Goal: Information Seeking & Learning: Stay updated

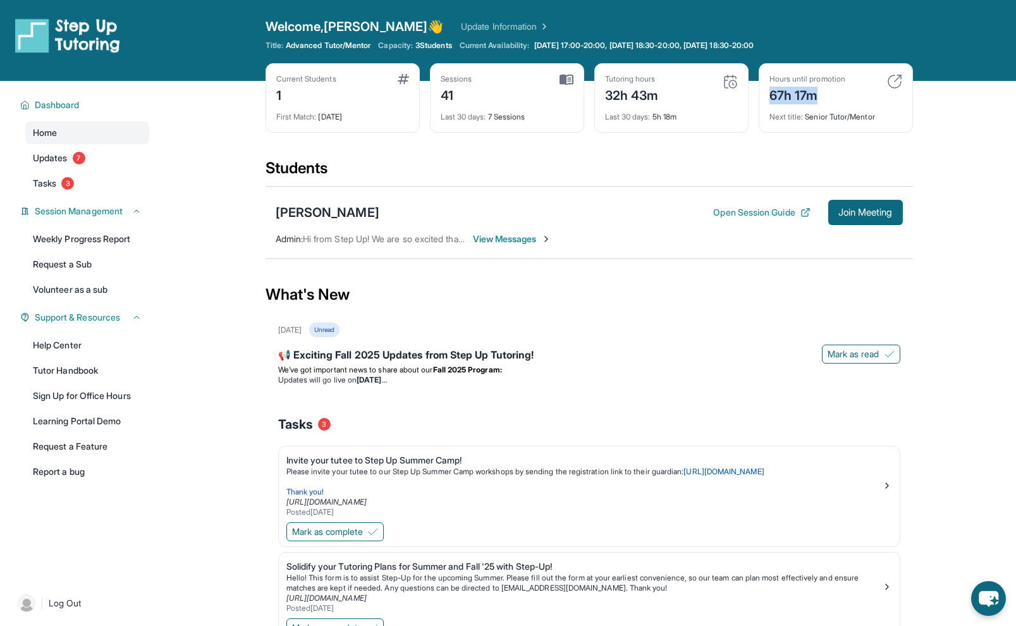
drag, startPoint x: 821, startPoint y: 102, endPoint x: 769, endPoint y: 101, distance: 51.9
click at [770, 101] on div "67h 17m" at bounding box center [808, 94] width 76 height 20
click at [101, 183] on link "Tasks 3" at bounding box center [87, 183] width 124 height 23
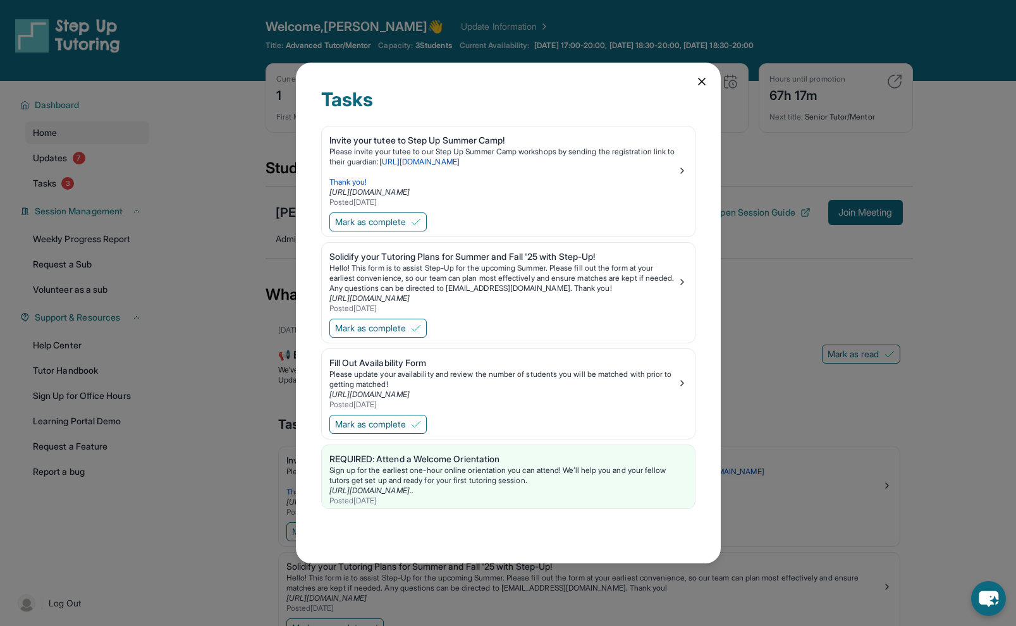
click at [102, 180] on div "Tasks Invite your tutee to Step Up Summer Camp! Please invite your tutee to our…" at bounding box center [508, 313] width 1016 height 626
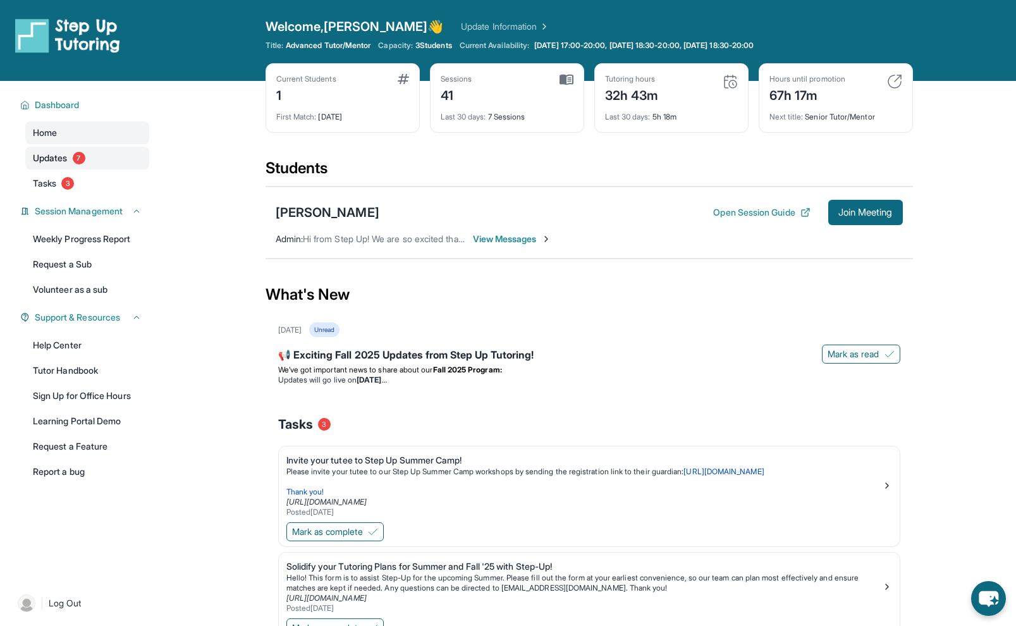
click at [103, 153] on link "Updates 7" at bounding box center [87, 158] width 124 height 23
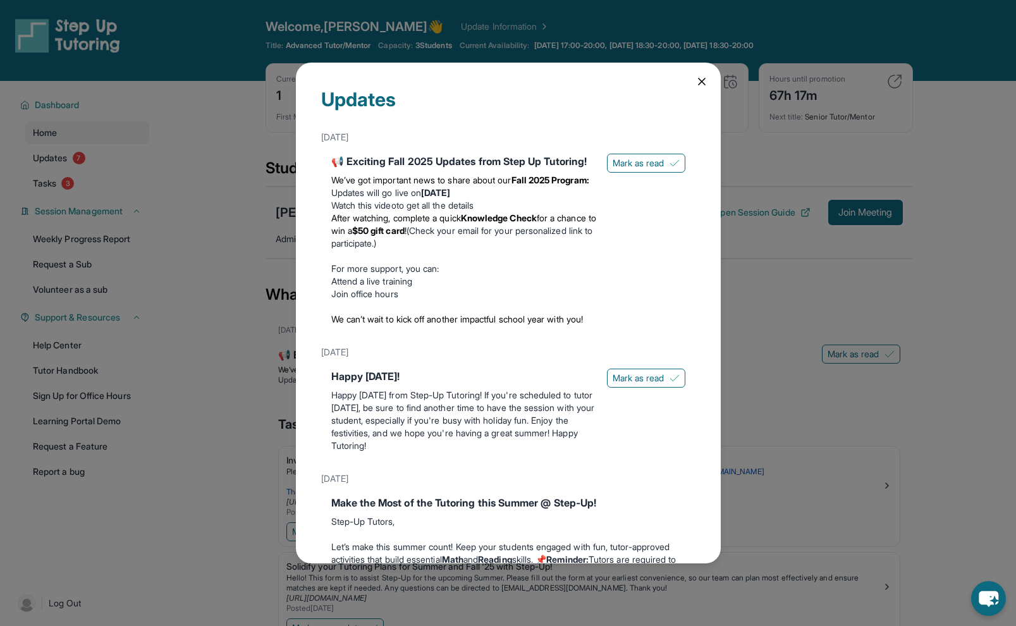
click at [158, 125] on div "Updates [DATE] 📢 Exciting Fall 2025 Updates from Step Up Tutoring! We’ve got im…" at bounding box center [508, 313] width 1016 height 626
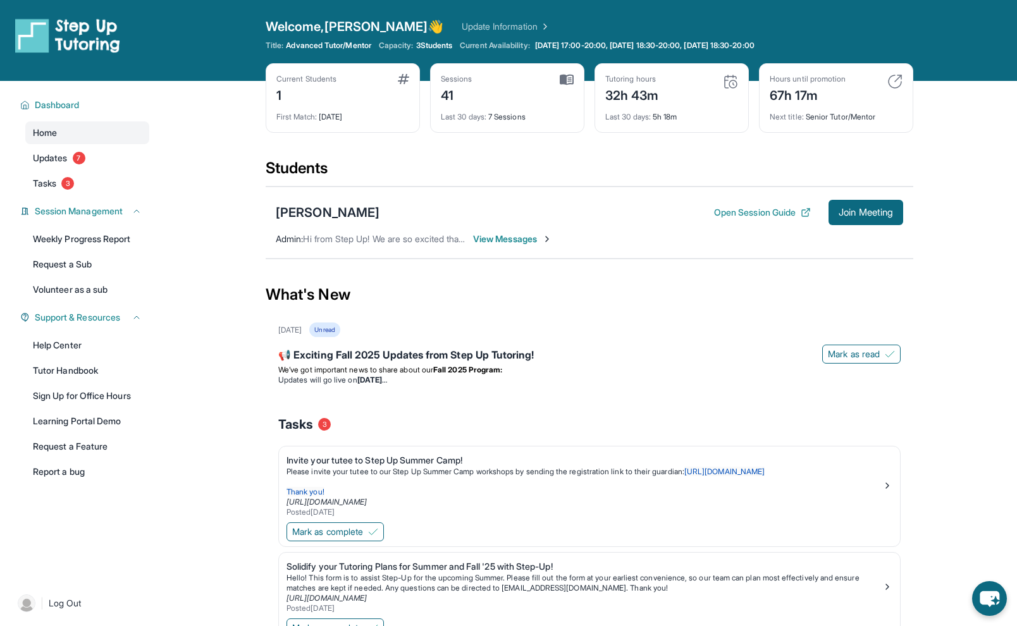
click at [676, 331] on div "[DATE] Unread" at bounding box center [589, 330] width 622 height 15
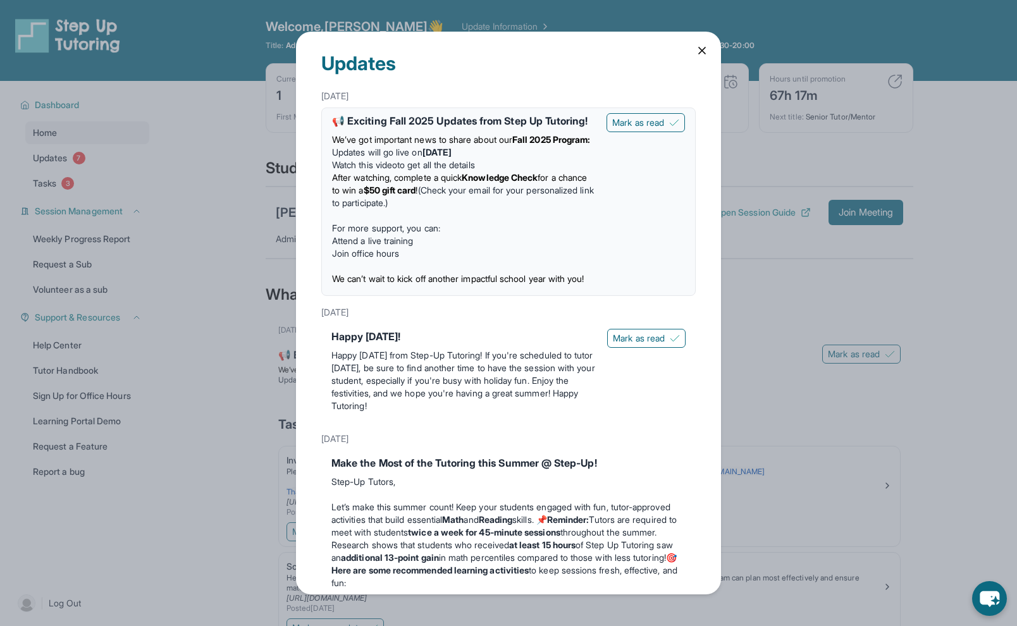
click at [752, 280] on div "Updates [DATE] 📢 Exciting Fall 2025 Updates from Step Up Tutoring! We’ve got im…" at bounding box center [508, 313] width 1017 height 626
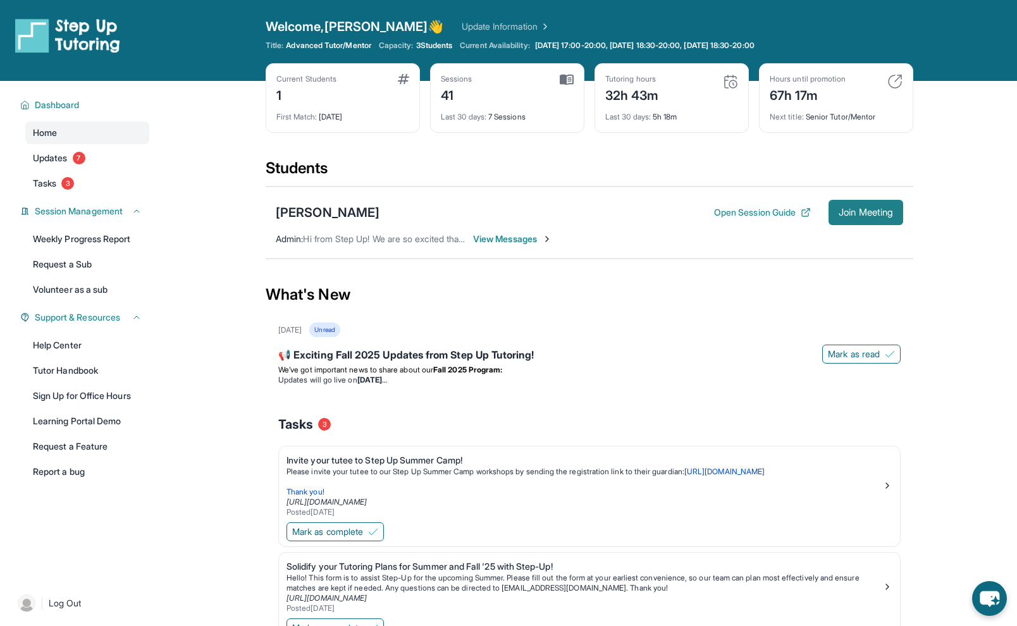
click at [886, 216] on span "Join Meeting" at bounding box center [866, 213] width 54 height 8
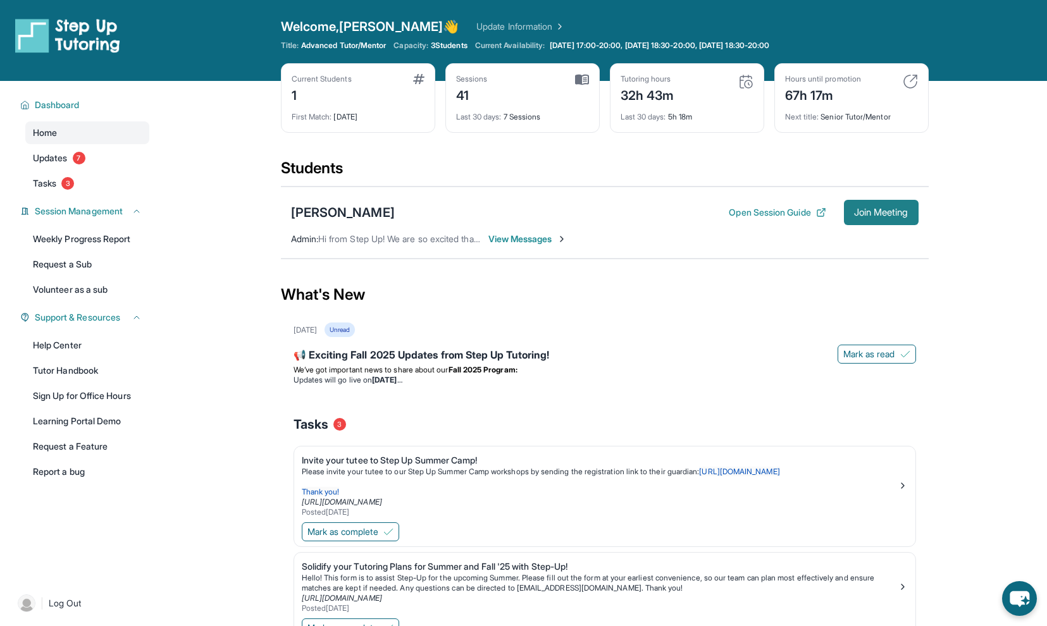
click at [889, 204] on button "Join Meeting" at bounding box center [881, 212] width 75 height 25
click at [886, 204] on button "Join Meeting" at bounding box center [881, 212] width 75 height 25
